Goal: Information Seeking & Learning: Learn about a topic

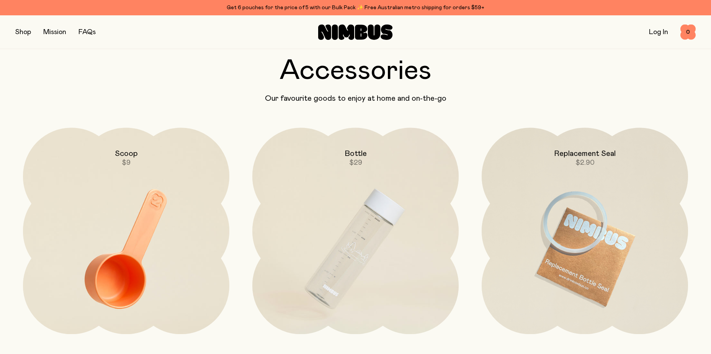
scroll to position [2067, 0]
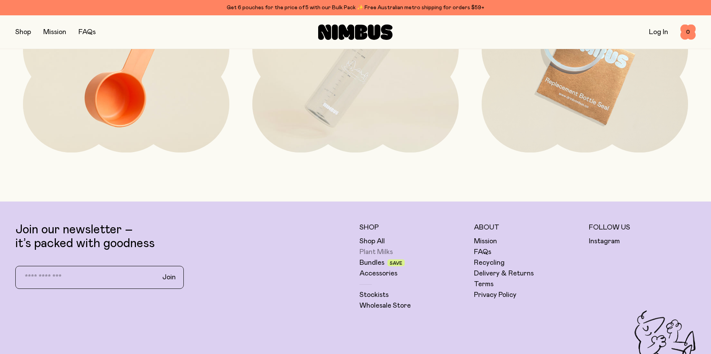
click at [371, 252] on link "Plant Milks" at bounding box center [375, 251] width 33 height 9
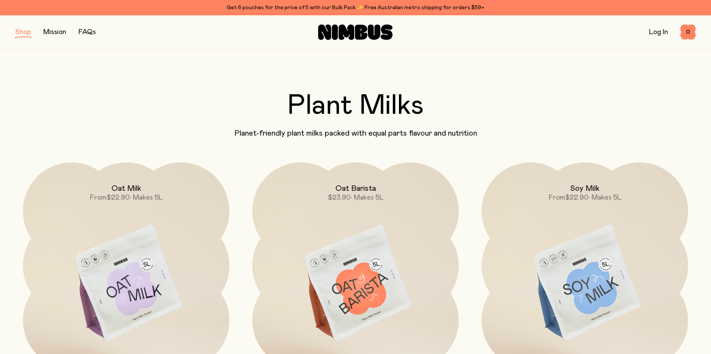
click at [574, 269] on img at bounding box center [585, 283] width 206 height 242
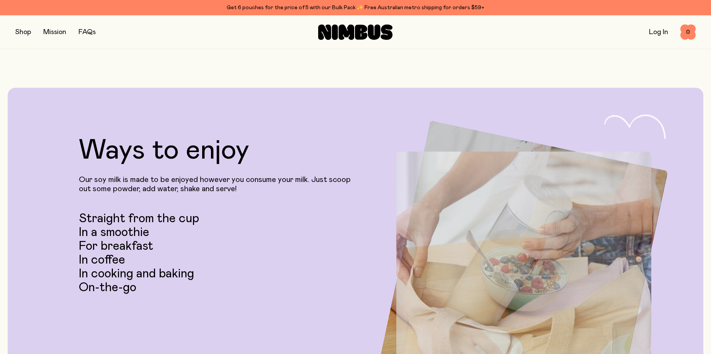
scroll to position [1455, 0]
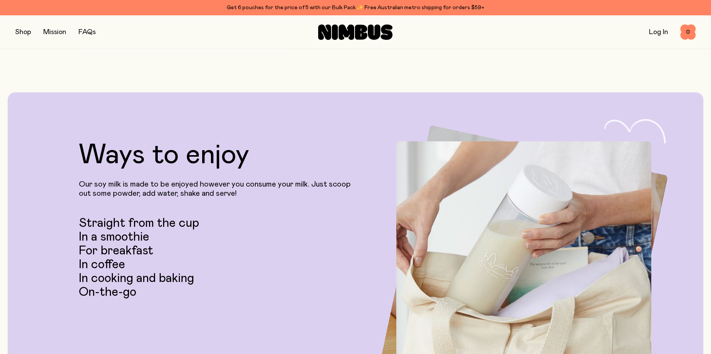
click at [86, 32] on link "FAQs" at bounding box center [86, 32] width 17 height 7
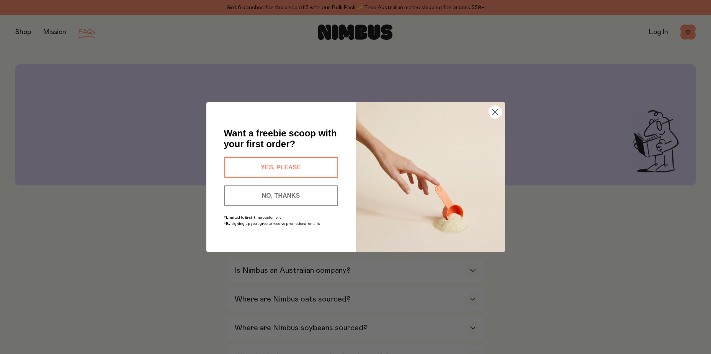
click at [277, 192] on button "NO, THANKS" at bounding box center [281, 195] width 114 height 21
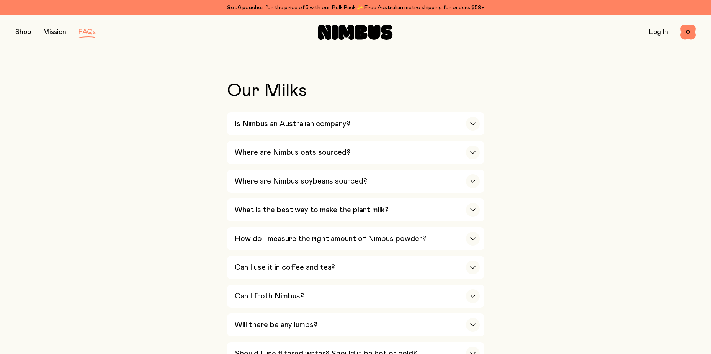
scroll to position [153, 0]
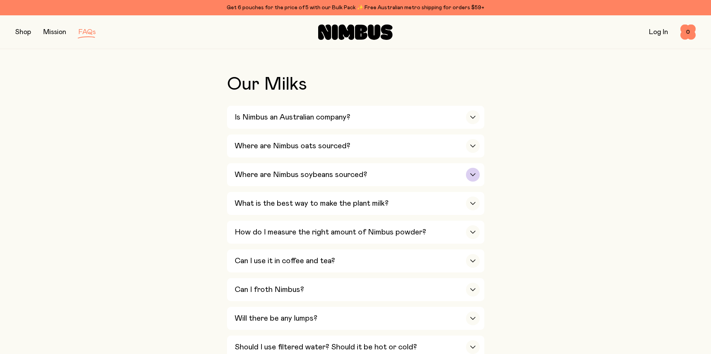
click at [253, 174] on h3 "Where are Nimbus soybeans sourced?" at bounding box center [301, 174] width 132 height 9
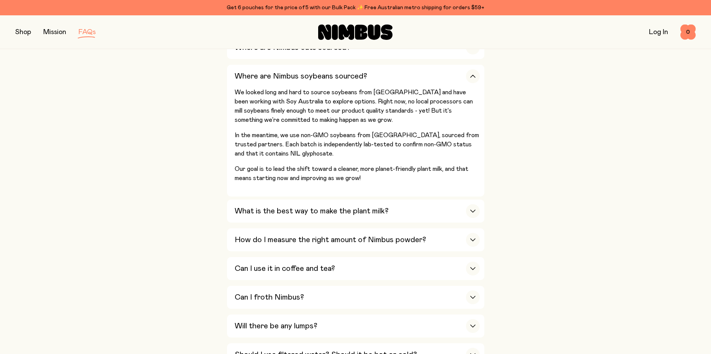
scroll to position [306, 0]
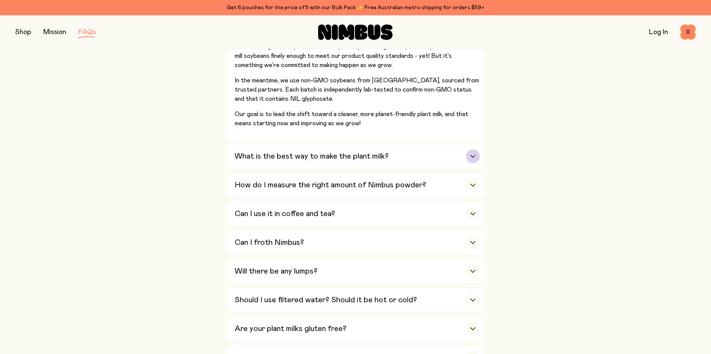
click at [262, 154] on h3 "What is the best way to make the plant milk?" at bounding box center [312, 156] width 154 height 9
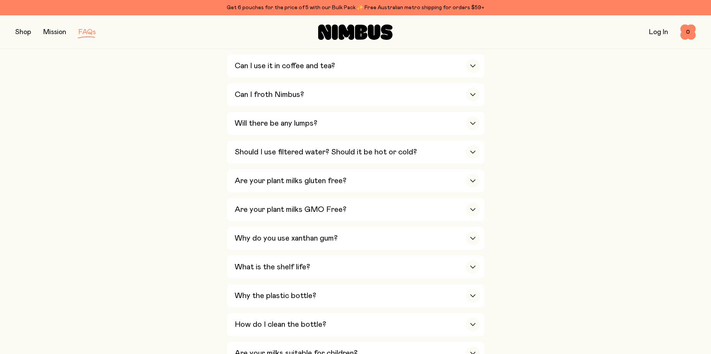
scroll to position [498, 0]
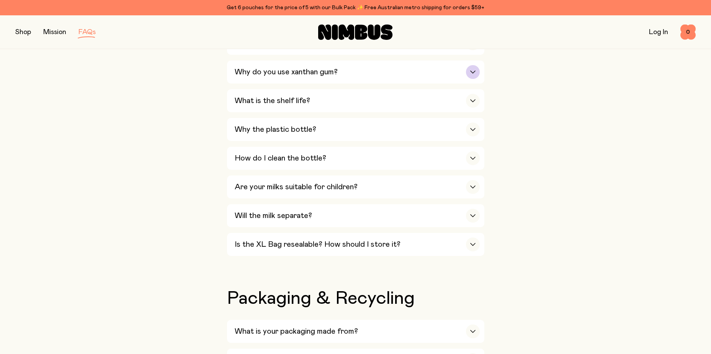
click at [270, 71] on h3 "Why do you use xanthan gum?" at bounding box center [286, 71] width 103 height 9
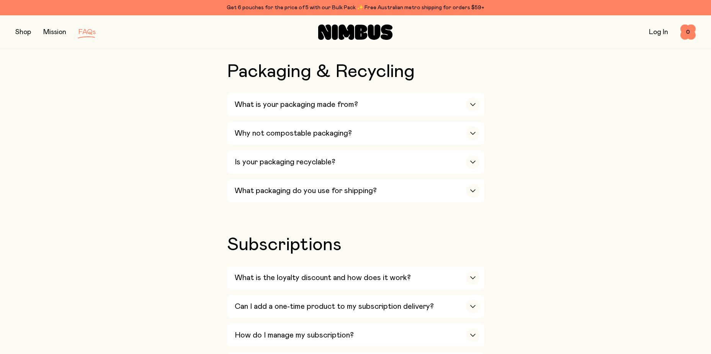
scroll to position [812, 0]
